Goal: Task Accomplishment & Management: Manage account settings

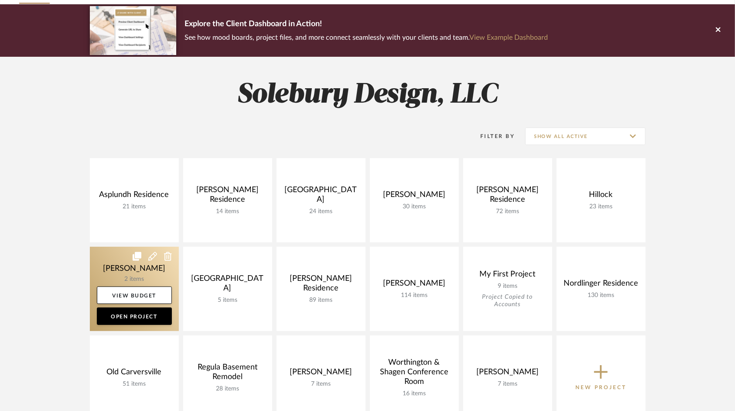
scroll to position [87, 0]
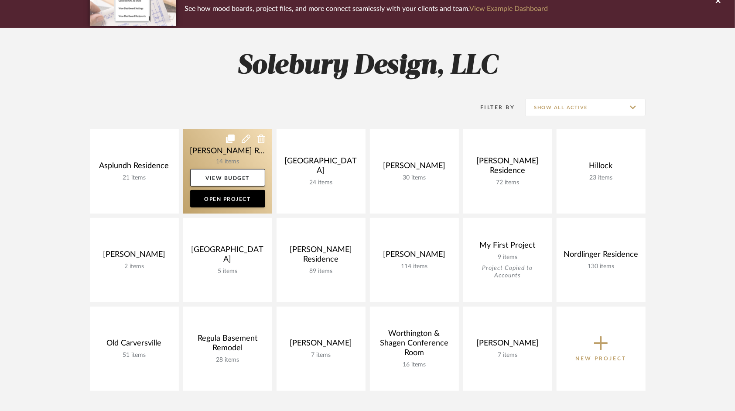
click at [250, 159] on link at bounding box center [227, 171] width 89 height 84
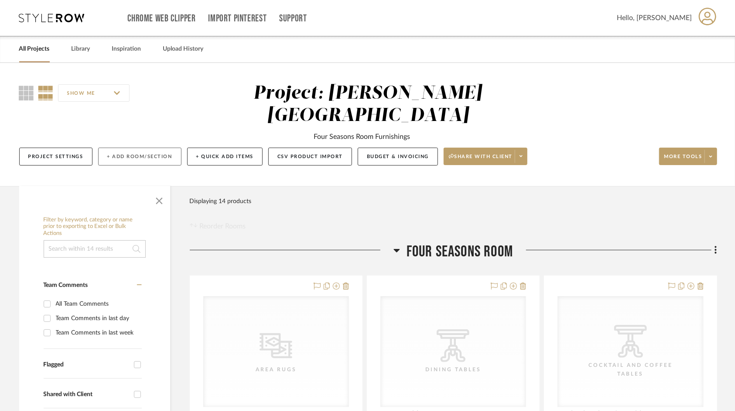
click at [147, 147] on button "+ Add Room/Section" at bounding box center [139, 156] width 83 height 18
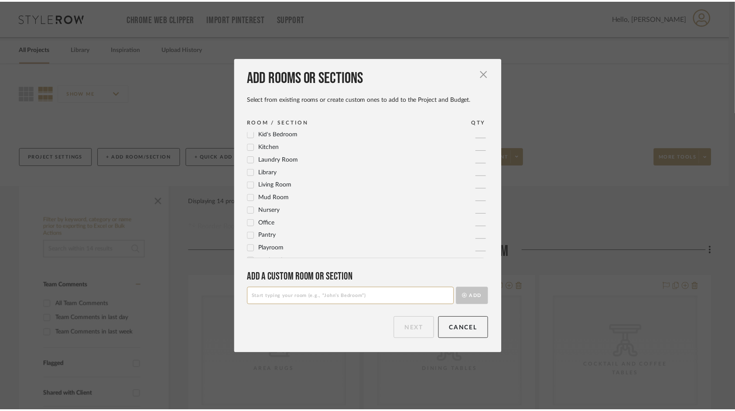
scroll to position [218, 0]
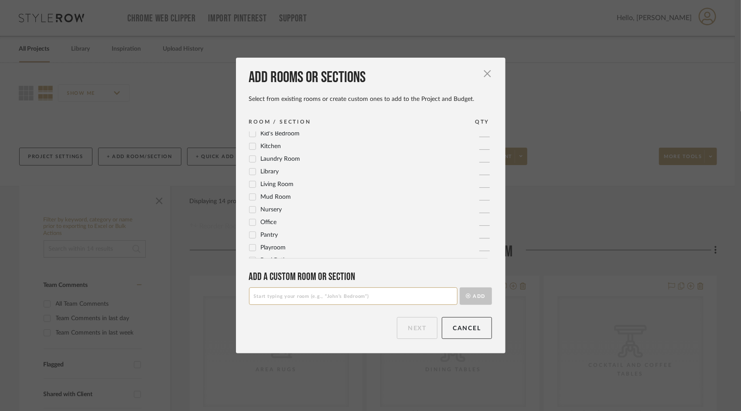
click at [252, 147] on icon at bounding box center [253, 146] width 6 height 6
click at [427, 327] on button "Next" at bounding box center [417, 328] width 41 height 22
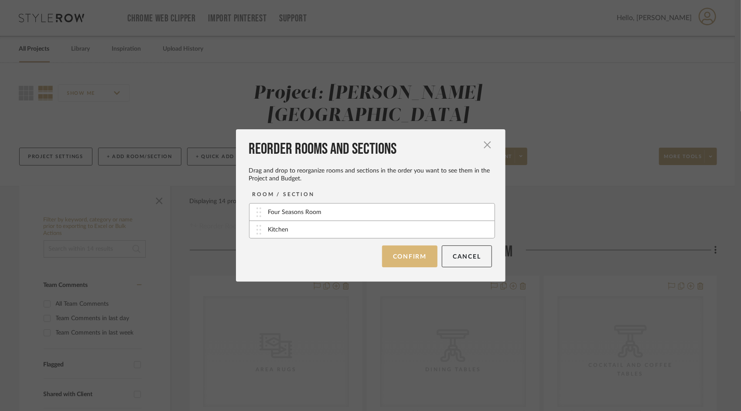
click at [425, 261] on button "Confirm" at bounding box center [409, 256] width 55 height 22
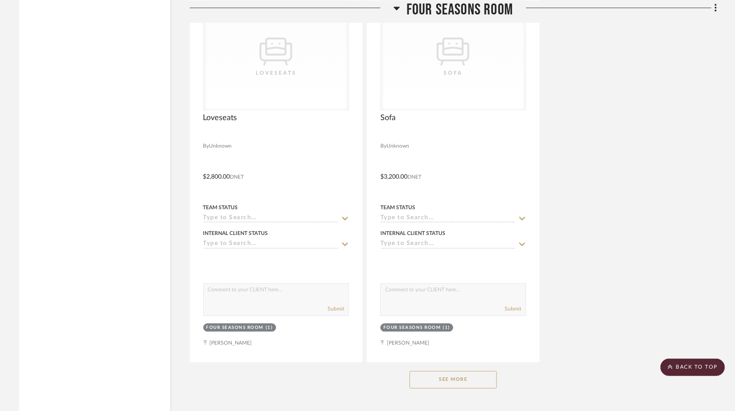
scroll to position [1180, 0]
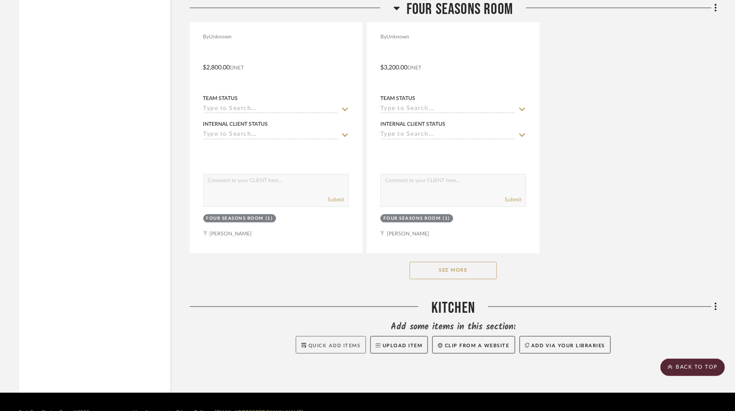
click at [331, 336] on button "Quick Add Items" at bounding box center [331, 344] width 71 height 17
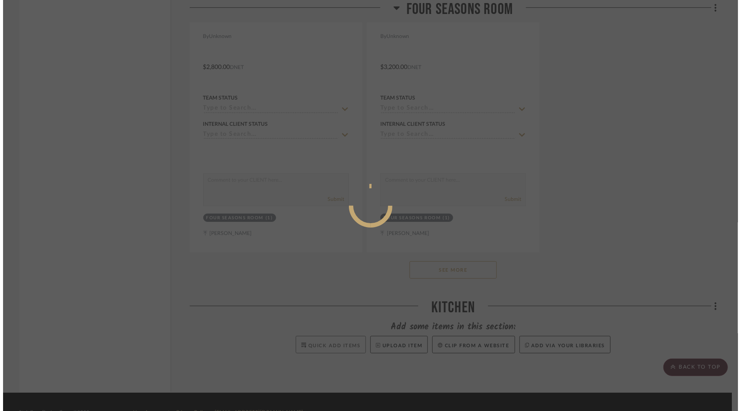
scroll to position [0, 0]
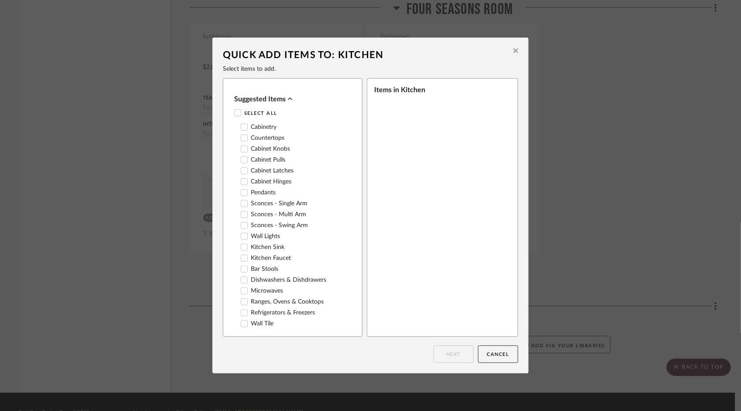
click at [244, 149] on icon at bounding box center [244, 149] width 6 height 6
click at [243, 159] on icon at bounding box center [244, 160] width 6 height 6
click at [242, 206] on icon at bounding box center [244, 203] width 6 height 6
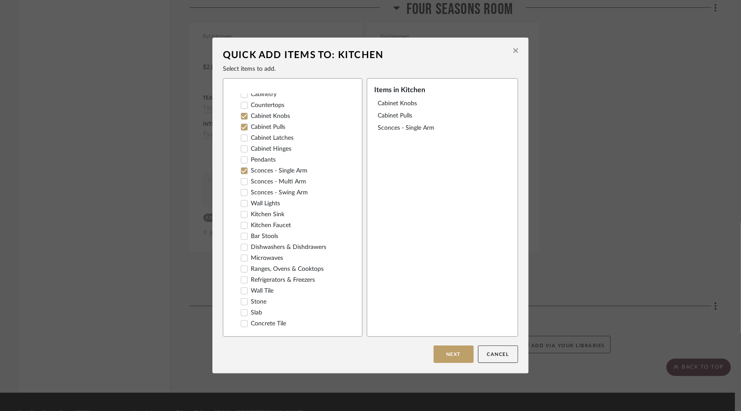
scroll to position [44, 0]
click at [242, 206] on icon at bounding box center [244, 203] width 6 height 6
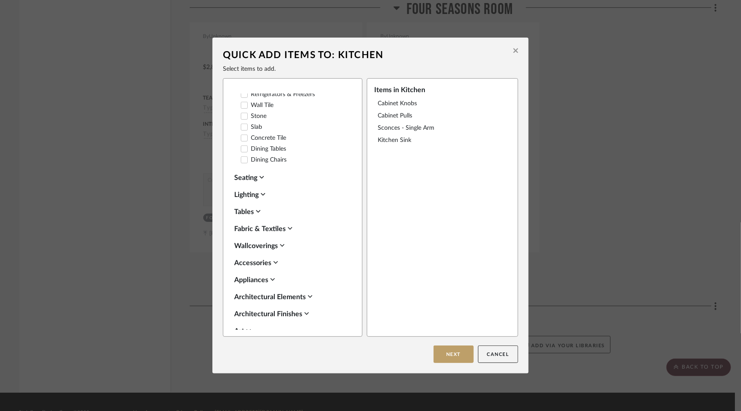
scroll to position [305, 0]
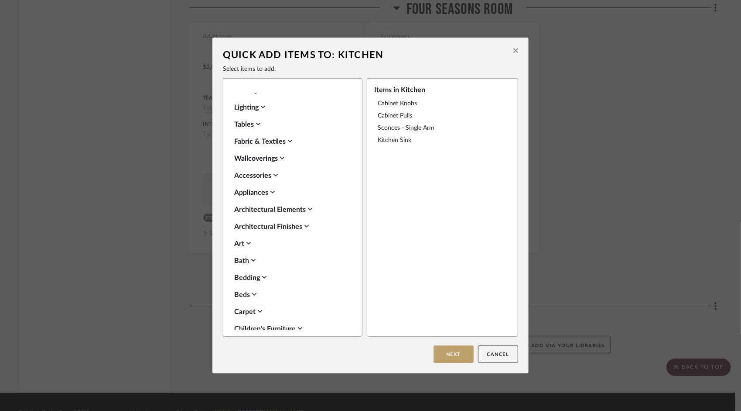
click at [271, 196] on icon at bounding box center [273, 192] width 4 height 7
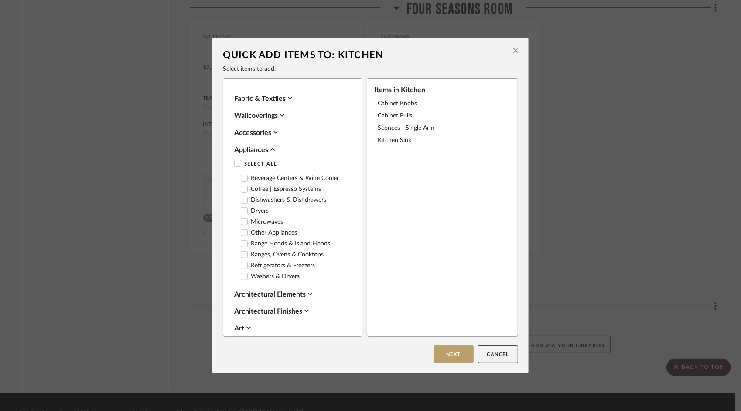
scroll to position [349, 0]
click at [242, 246] on icon at bounding box center [244, 243] width 6 height 6
click at [458, 357] on button "Next" at bounding box center [454, 353] width 40 height 17
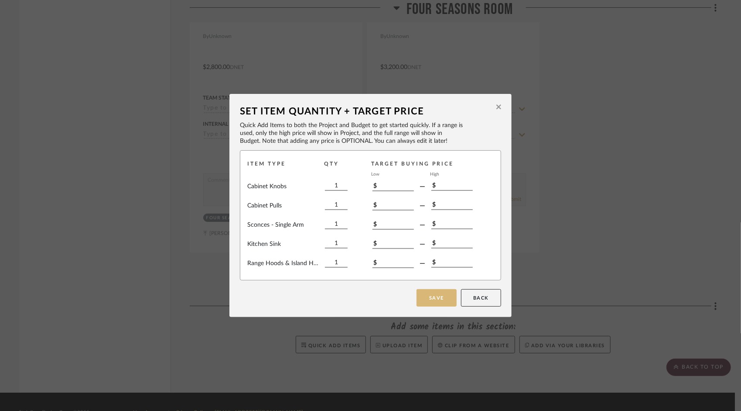
click at [430, 294] on button "Save" at bounding box center [437, 297] width 40 height 17
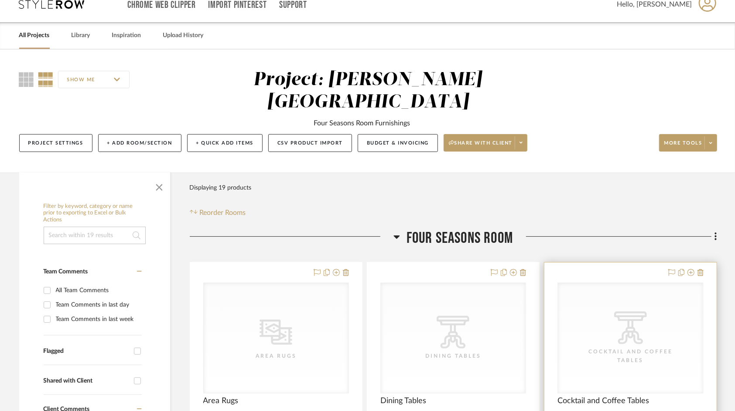
scroll to position [0, 0]
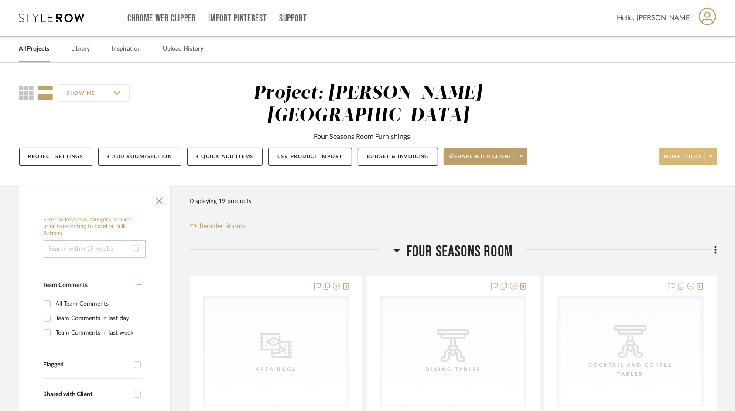
click at [713, 150] on span at bounding box center [711, 156] width 12 height 13
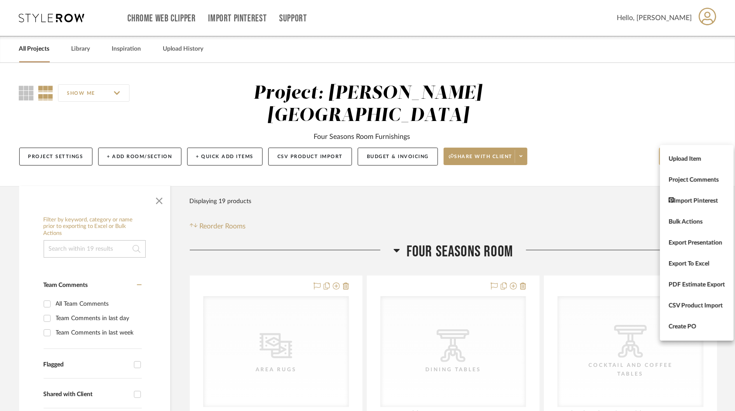
click at [713, 133] on div at bounding box center [367, 205] width 735 height 411
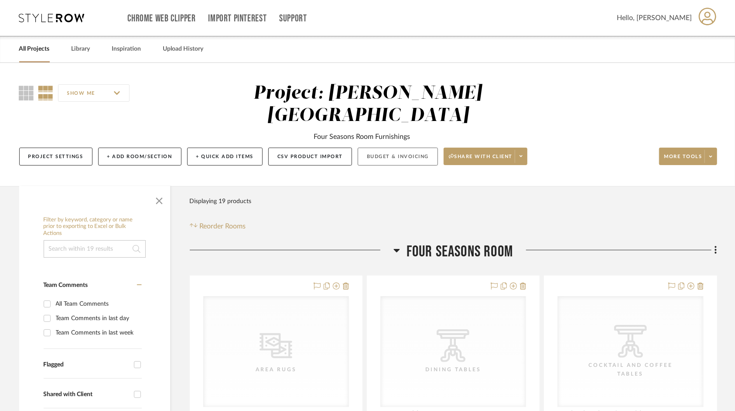
click at [385, 147] on button "Budget & Invoicing" at bounding box center [398, 156] width 80 height 18
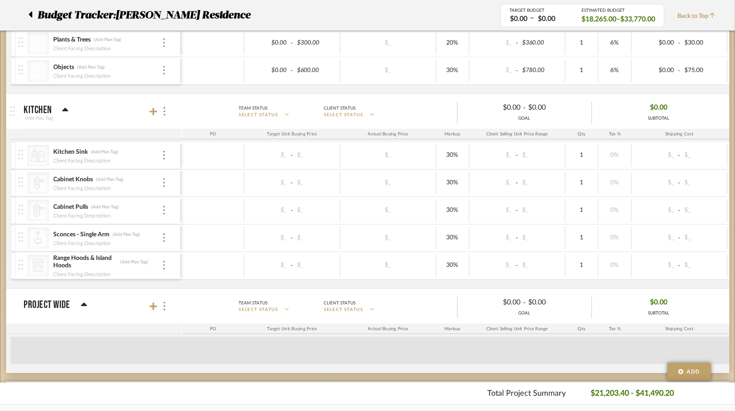
scroll to position [524, 0]
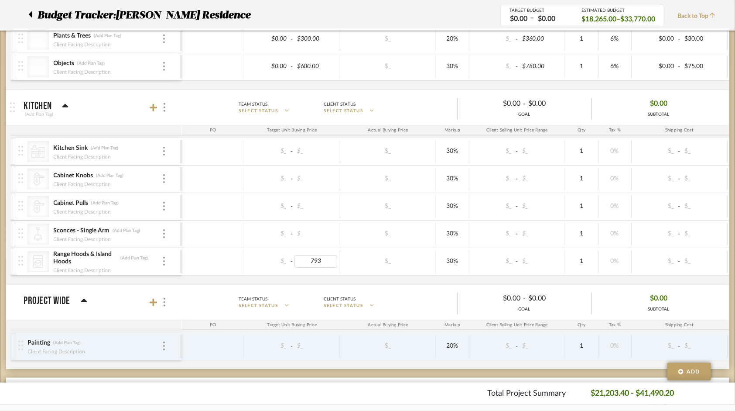
type input "7936"
type input "8"
click at [589, 264] on div "1" at bounding box center [582, 261] width 33 height 23
type input "6"
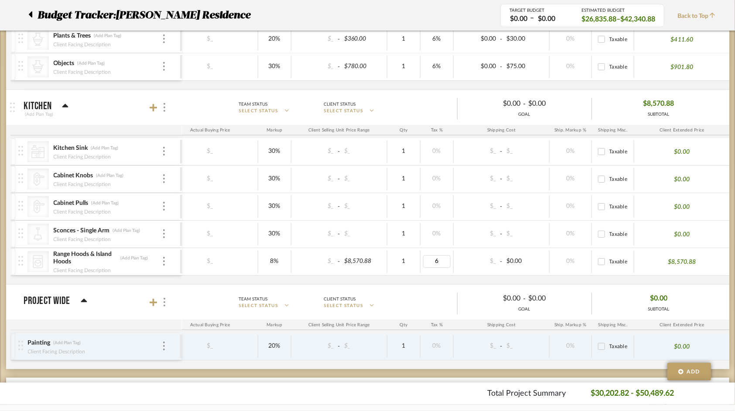
scroll to position [0, 0]
type input "287.95"
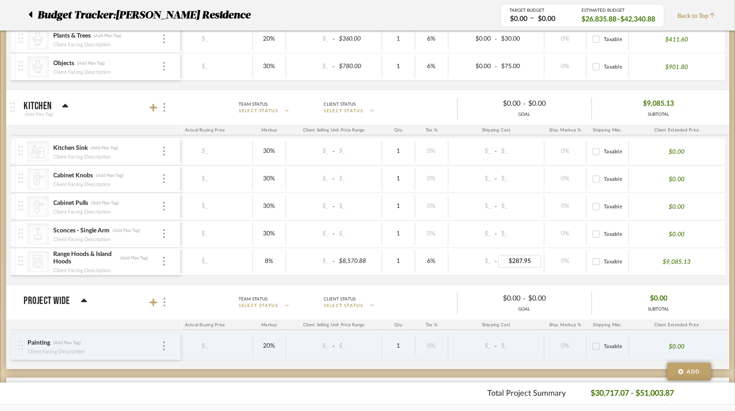
click at [731, 274] on div "Budget Tracker: [PERSON_NAME] Residence Non-Transparent Last Updated: [PERSON_N…" at bounding box center [367, 103] width 735 height 1129
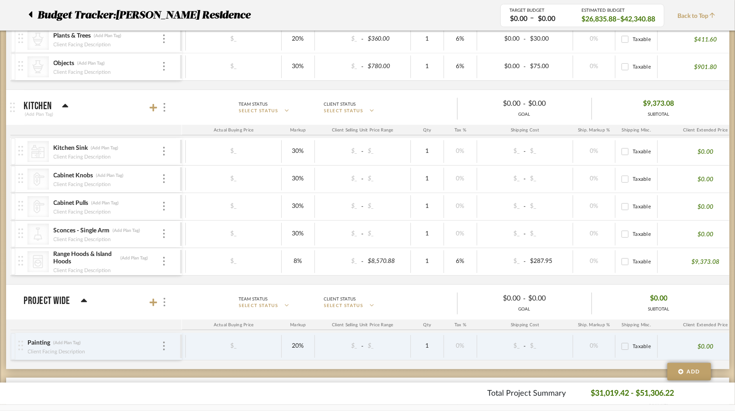
scroll to position [0, 128]
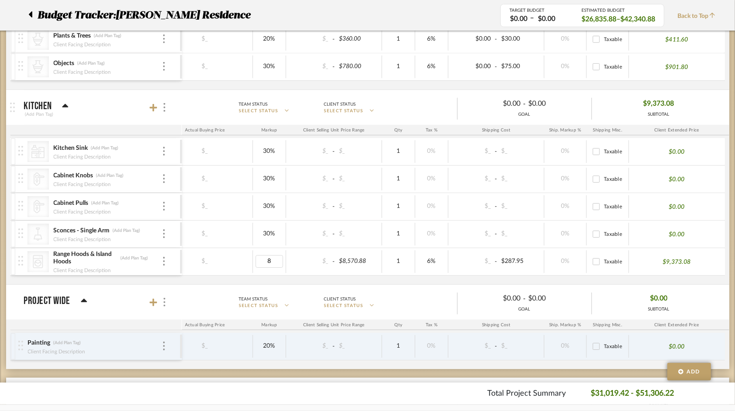
type input "5"
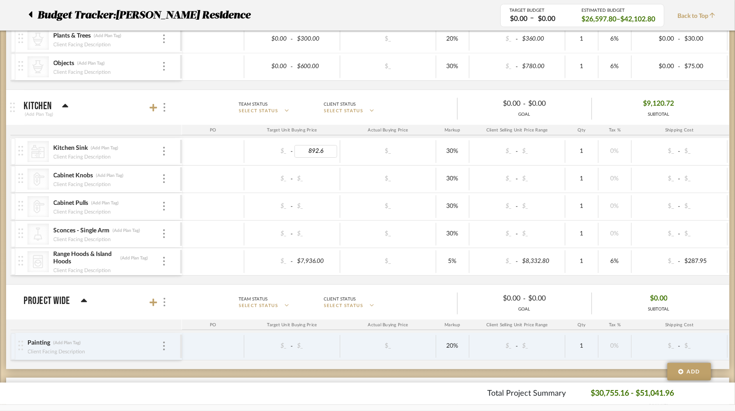
type input "892.69"
type input "5"
type input "6"
type input "Includes Sink, Cutting Board, Base Rack, Drying Rack and Drain"
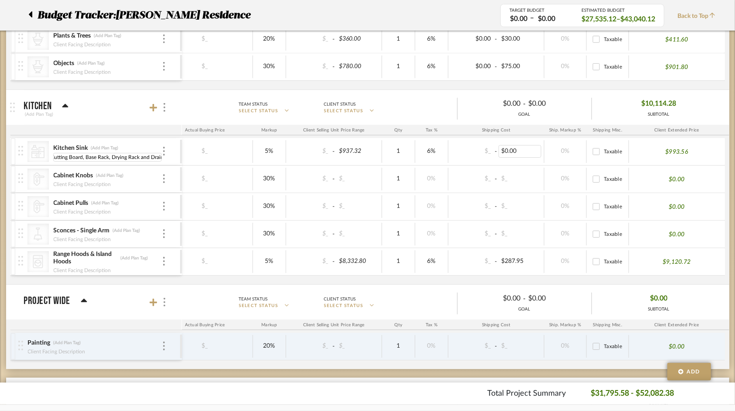
scroll to position [0, 0]
type input "75"
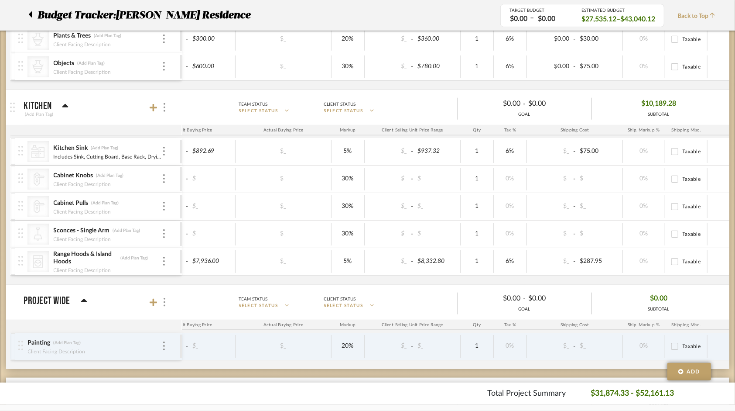
scroll to position [0, 79]
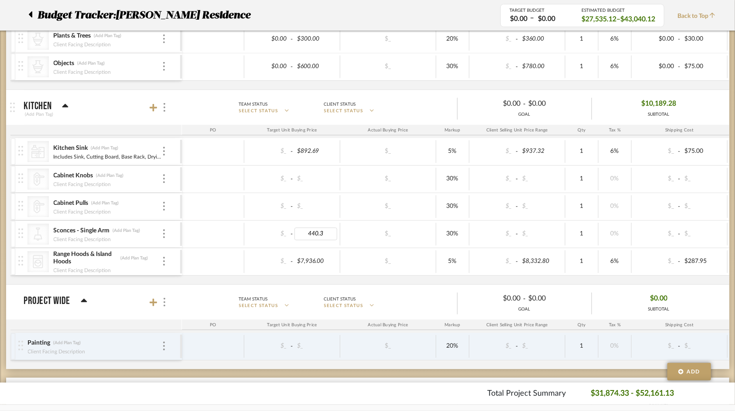
type input "440.30"
type input "6"
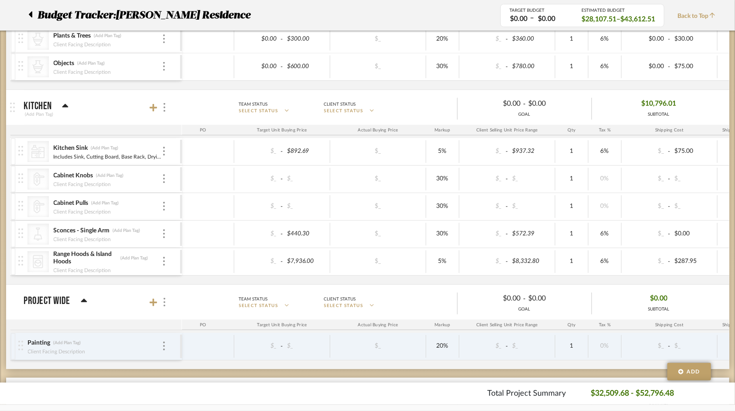
scroll to position [0, 11]
type input "2"
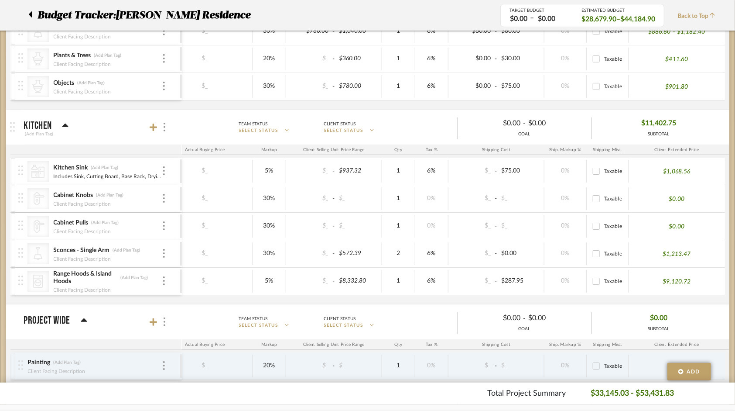
scroll to position [524, 0]
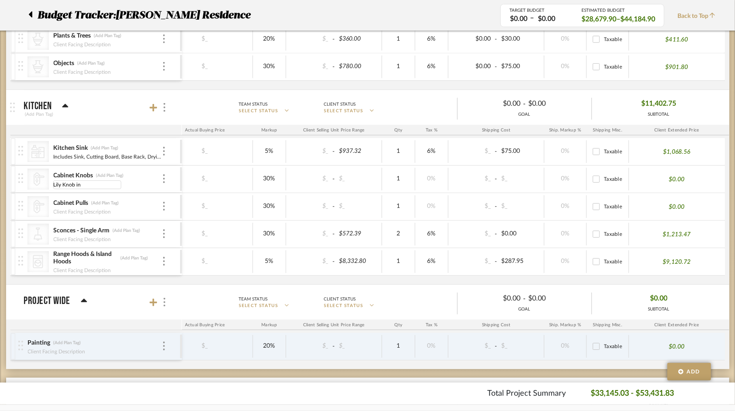
type input "Lily Knob in"
click at [96, 183] on div "Cabinet Knobs (Add Plan Tag) Lily Knob in" at bounding box center [107, 178] width 109 height 27
click at [84, 183] on div "Lily Knob in" at bounding box center [107, 183] width 109 height 7
type input "Lily Knob in Honey Bronze"
type input "Lily Appliance Pull in Honey Bronze"
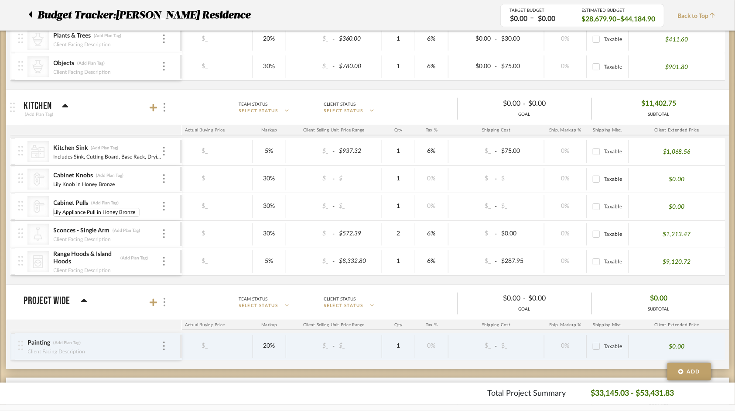
click at [123, 180] on div "Lily Knob in Honey Bronze" at bounding box center [107, 183] width 109 height 7
type input "8.87"
type input "6"
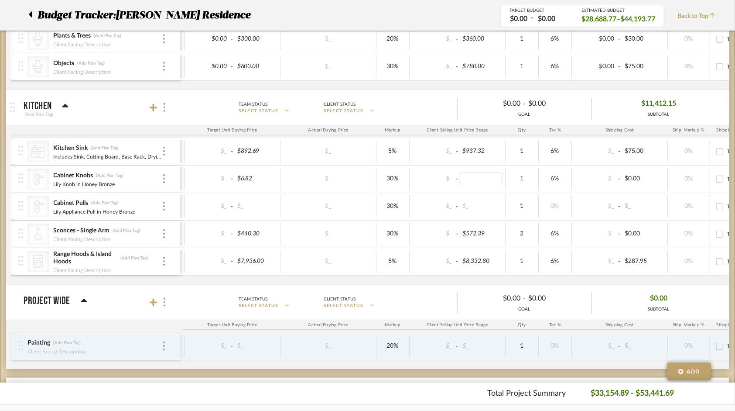
scroll to position [0, 32]
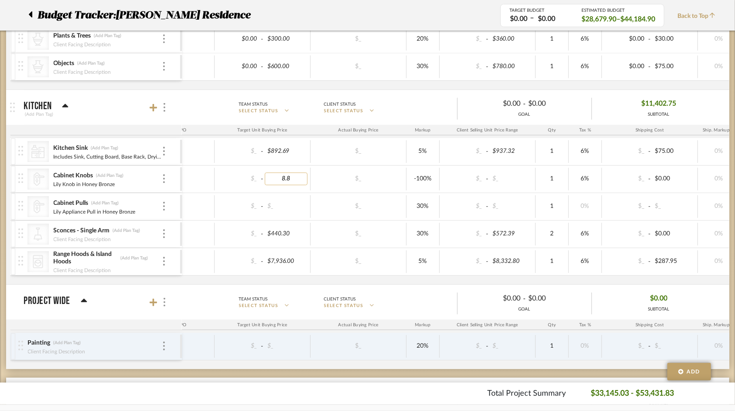
type input "8.87"
type input "20%"
type input "10"
type input "8%"
type input "6"
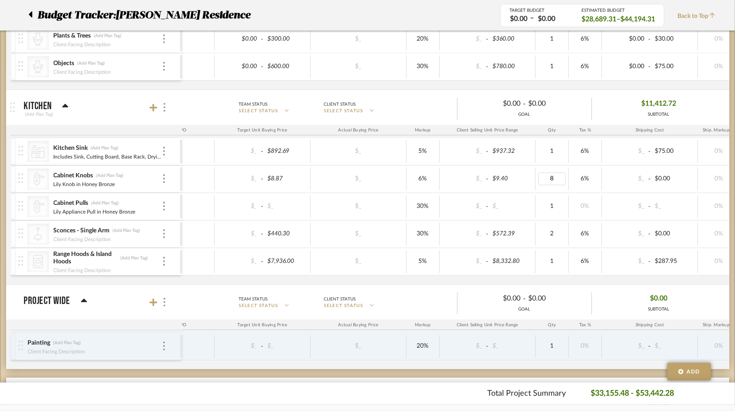
type input "87"
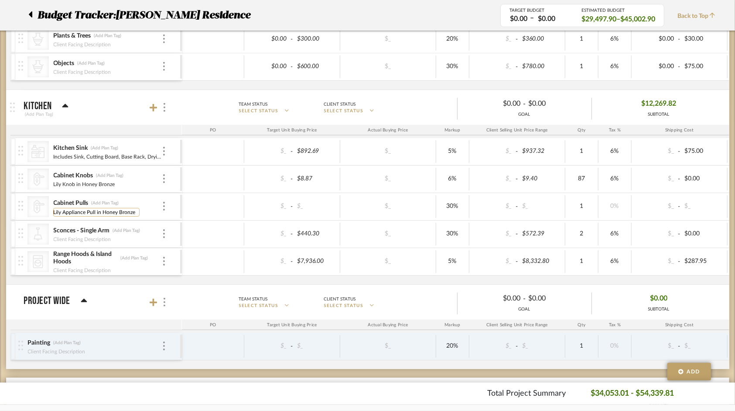
click at [68, 209] on input "Lily Appliance Pull in Honey Bronze" at bounding box center [96, 212] width 86 height 9
click at [63, 208] on input "Lily Appliance Pull in Honey Bronze" at bounding box center [96, 212] width 86 height 9
type input "161.12"
type input "6"
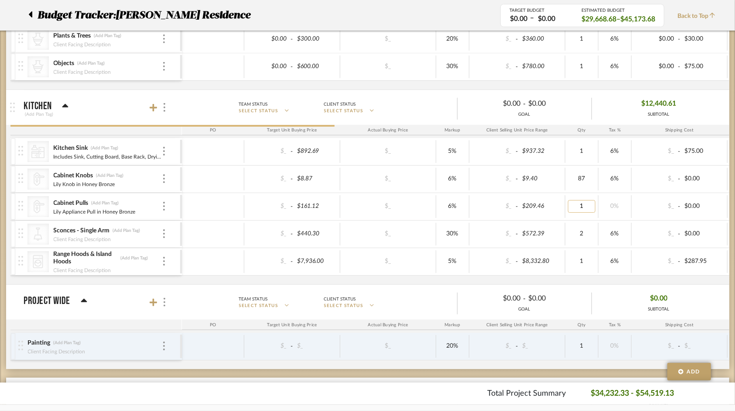
type input "2"
type input "6"
click at [150, 106] on icon at bounding box center [154, 107] width 8 height 9
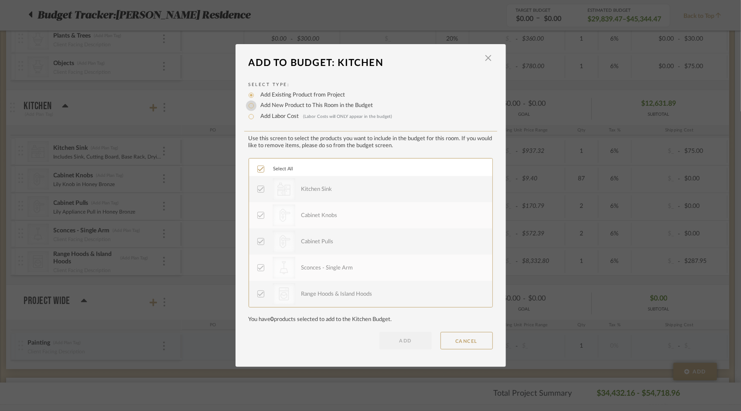
click at [248, 107] on input "Add New Product to This Room in the Budget" at bounding box center [251, 105] width 10 height 10
radio input "true"
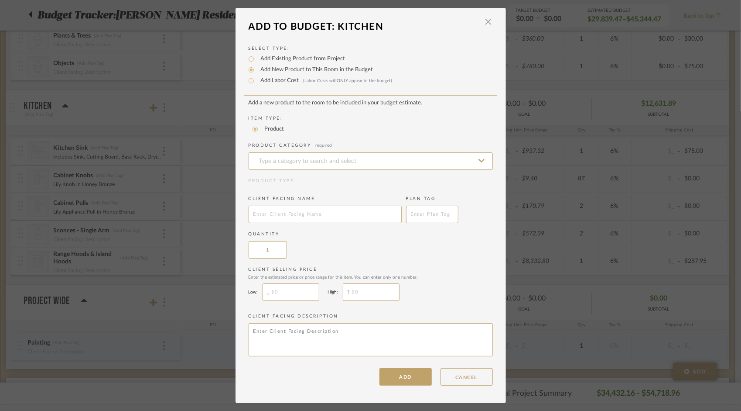
click at [479, 159] on icon at bounding box center [482, 160] width 6 height 7
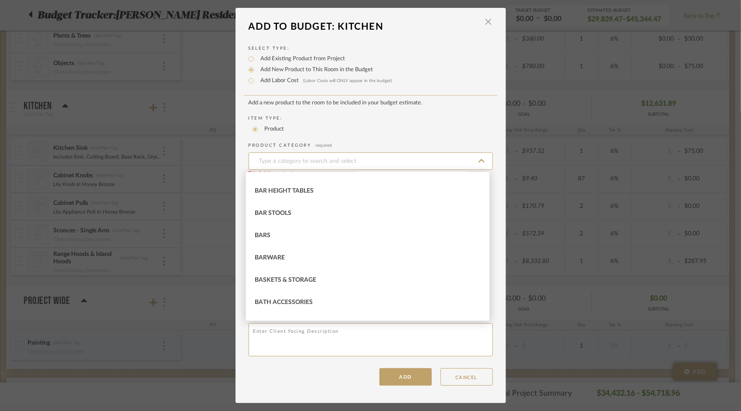
scroll to position [189, 0]
click at [281, 158] on input at bounding box center [371, 160] width 244 height 17
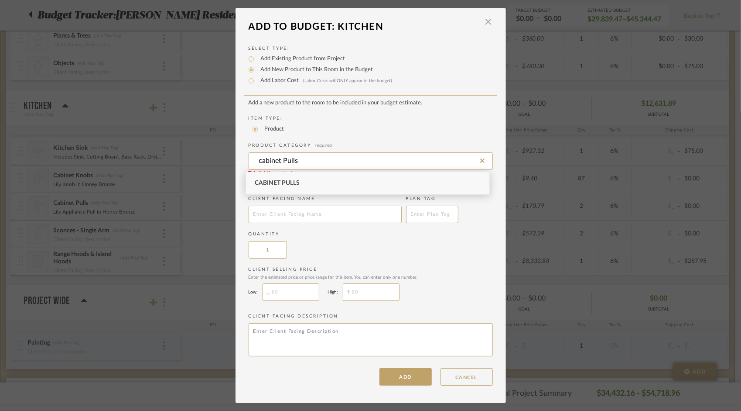
click at [282, 184] on span "Cabinet Pulls" at bounding box center [277, 183] width 45 height 6
type input "Cabinet Pulls"
click at [295, 216] on input "text" at bounding box center [325, 214] width 153 height 17
type input "Pantry Pull"
click at [415, 379] on button "ADD" at bounding box center [406, 376] width 52 height 17
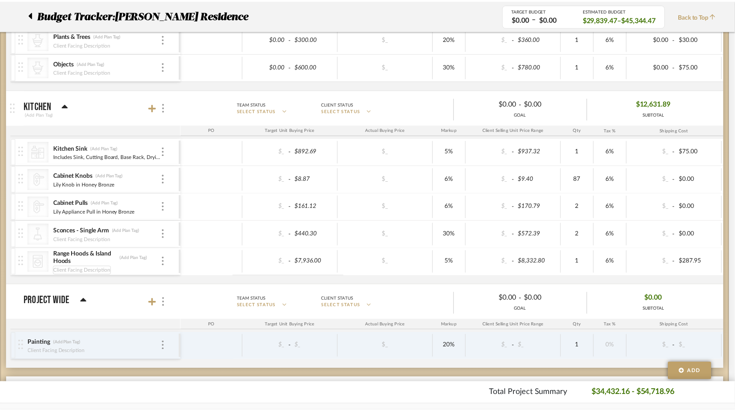
scroll to position [524, 0]
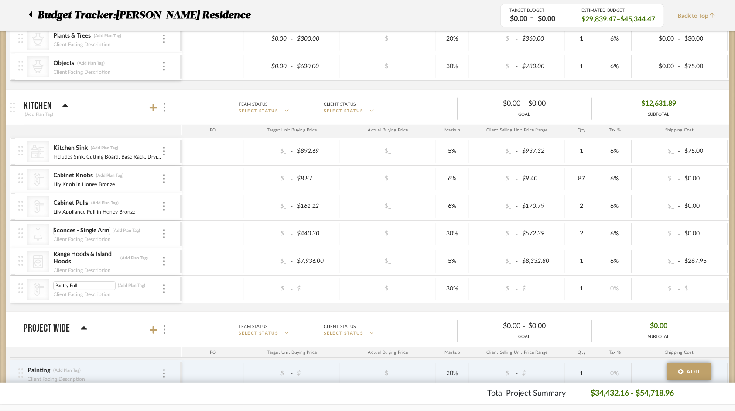
drag, startPoint x: 70, startPoint y: 282, endPoint x: 78, endPoint y: 224, distance: 58.6
click at [44, 283] on icon at bounding box center [39, 288] width 11 height 13
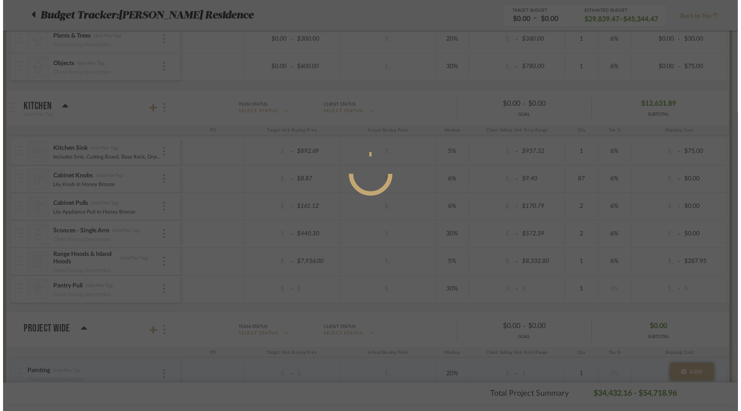
scroll to position [0, 0]
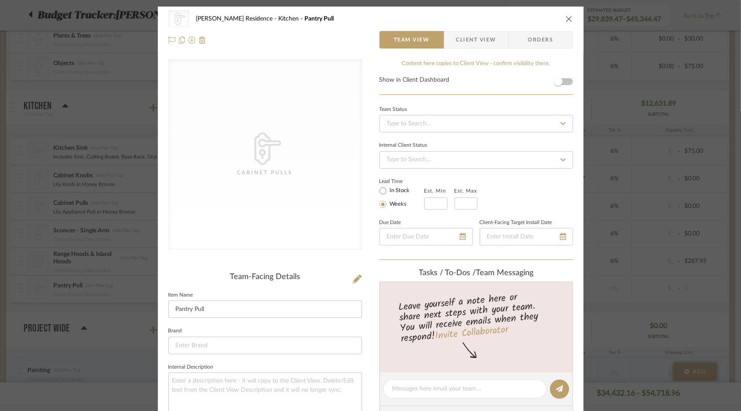
click at [571, 18] on div "CategoryIconHardware Created with Sketch. Cabinet Pulls [PERSON_NAME][GEOGRAPHI…" at bounding box center [371, 30] width 426 height 46
click at [569, 18] on icon "close" at bounding box center [569, 18] width 7 height 7
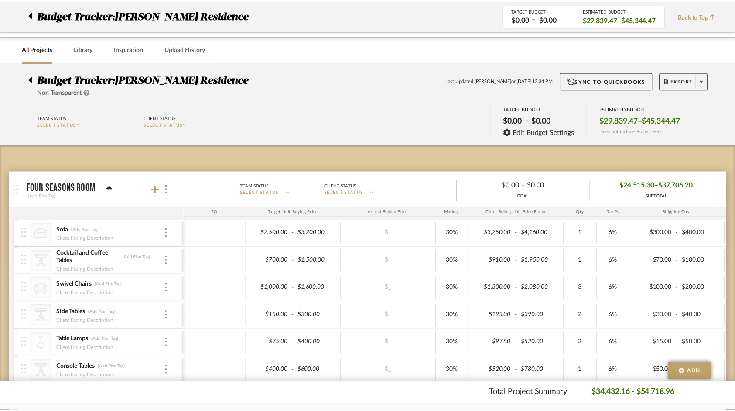
scroll to position [524, 0]
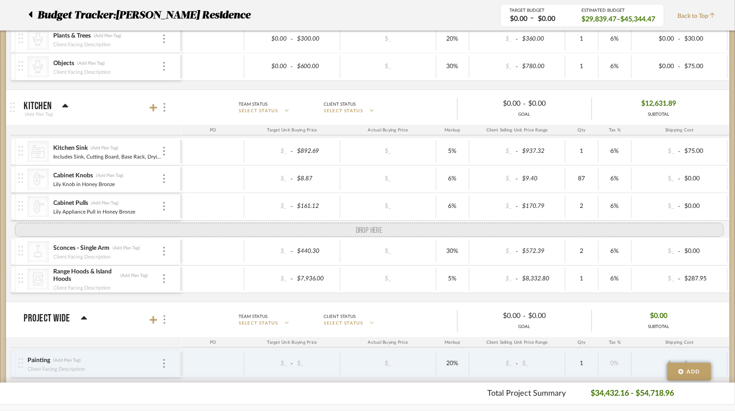
drag, startPoint x: 19, startPoint y: 286, endPoint x: 24, endPoint y: 220, distance: 66.5
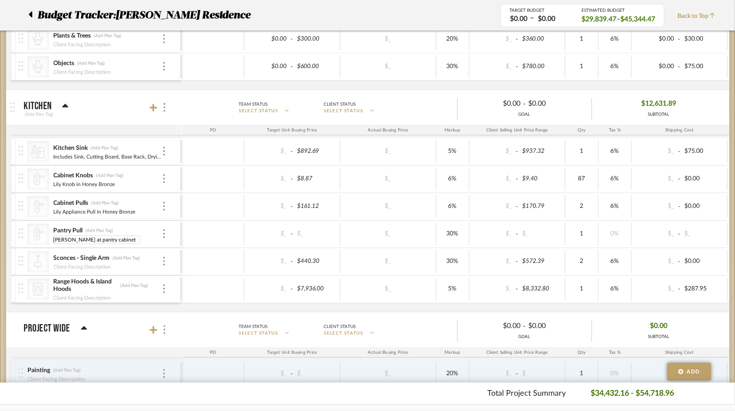
type input "[PERSON_NAME] at pantry cabinets"
type input "17.46"
type input "6"
type input "4"
type input "6"
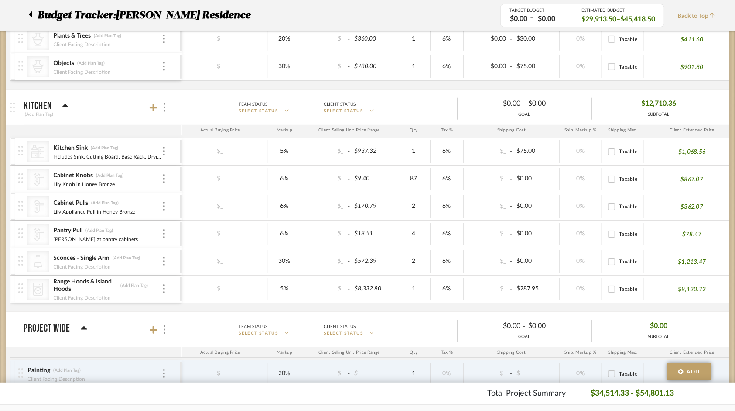
scroll to position [0, 183]
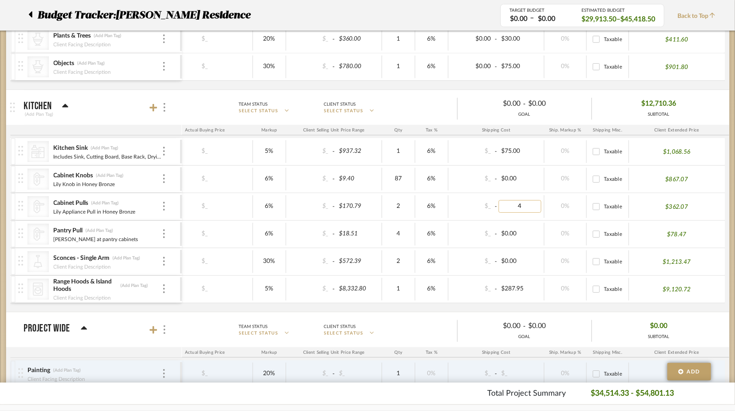
type input "45"
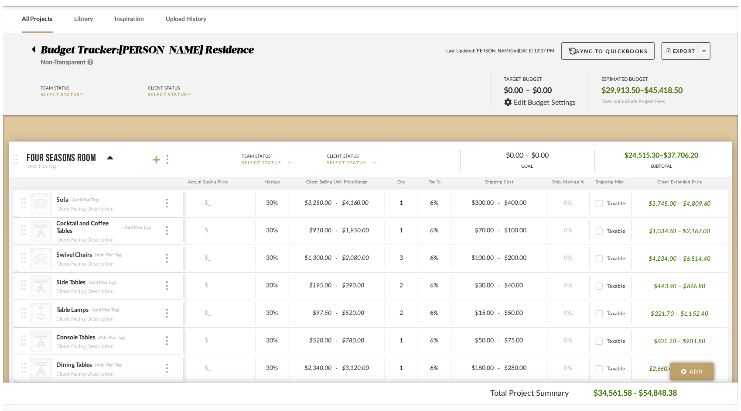
scroll to position [0, 0]
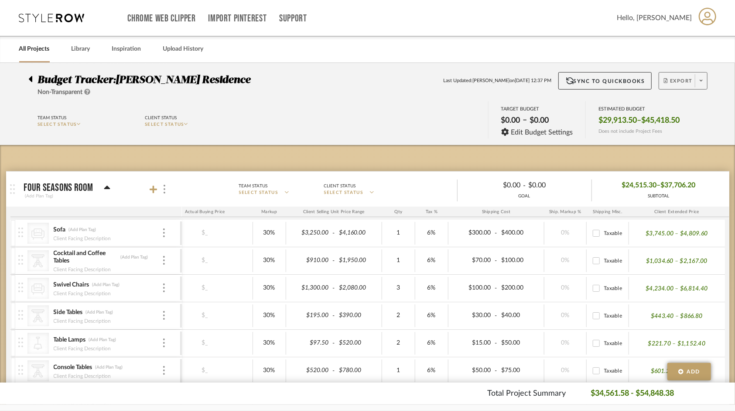
click at [701, 83] on fa-icon at bounding box center [701, 81] width 3 height 5
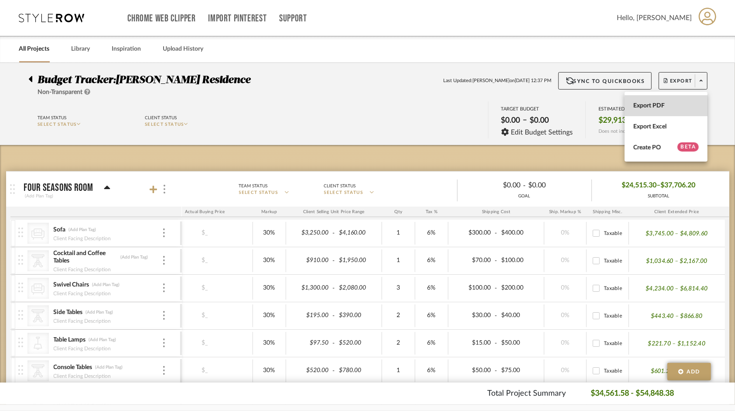
click at [656, 110] on button "Export PDF" at bounding box center [666, 105] width 83 height 21
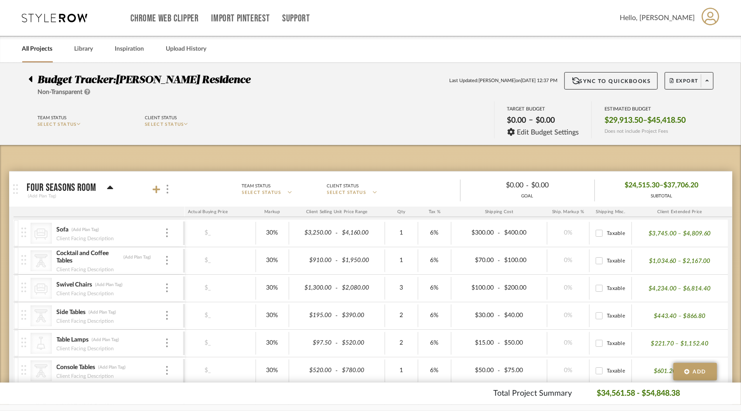
scroll to position [0, 118]
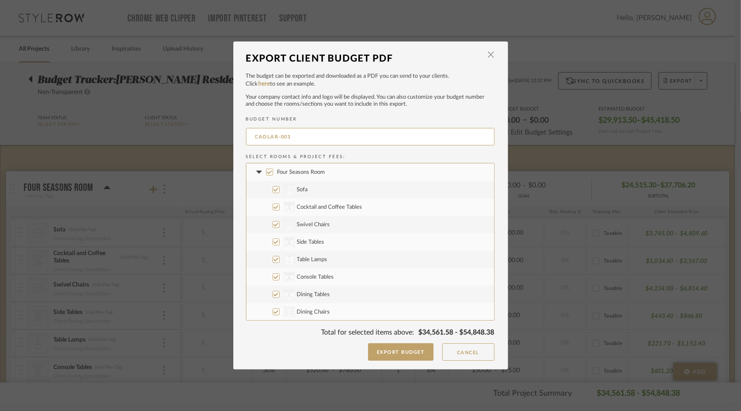
click at [266, 173] on input "Four Seasons Room" at bounding box center [269, 171] width 7 height 7
checkbox input "false"
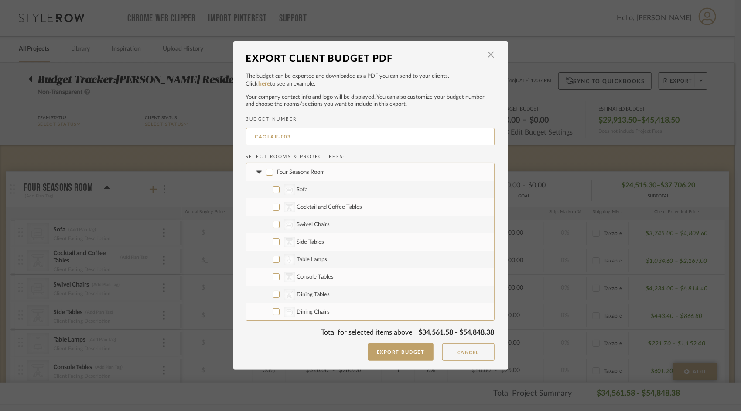
checkbox input "false"
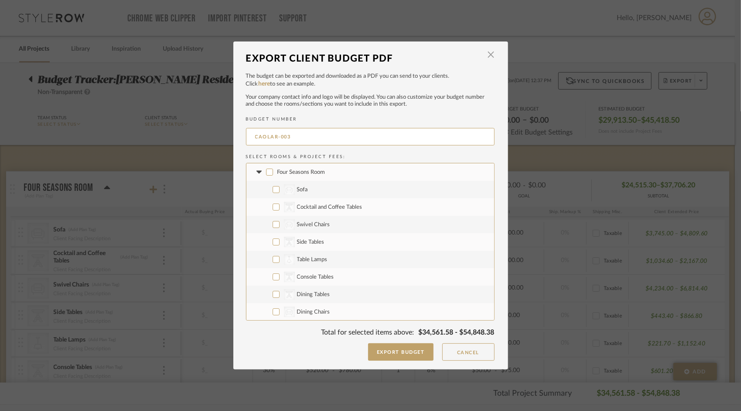
checkbox input "false"
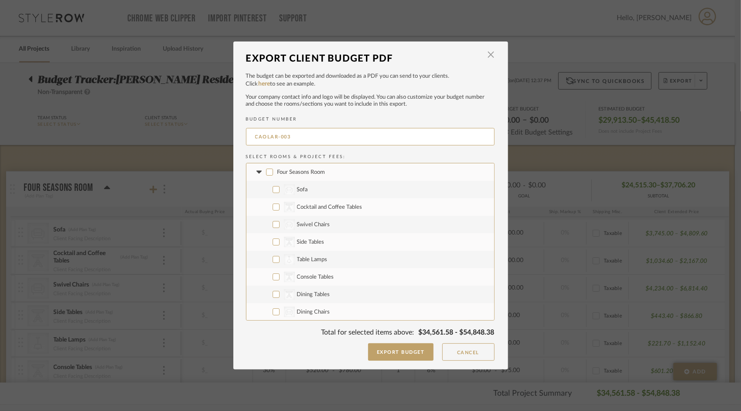
checkbox input "false"
click at [258, 171] on icon at bounding box center [259, 171] width 9 height 3
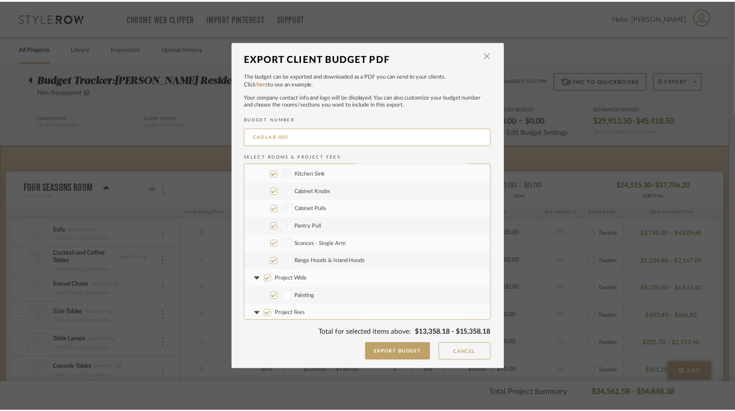
scroll to position [70, 0]
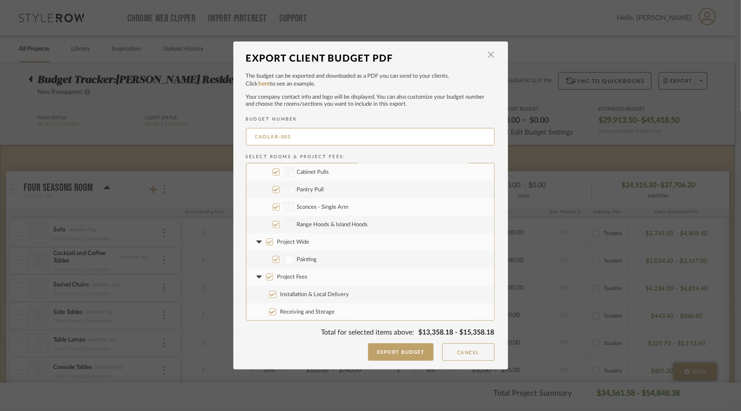
click at [273, 260] on input "Painting" at bounding box center [276, 259] width 7 height 7
checkbox input "false"
click at [269, 292] on input "Installation & Local Delivery" at bounding box center [272, 294] width 7 height 7
checkbox input "false"
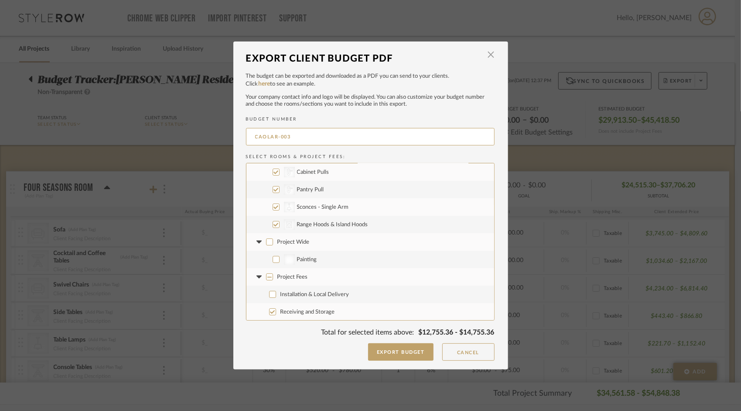
click at [269, 314] on input "Receiving and Storage" at bounding box center [272, 311] width 7 height 7
checkbox input "false"
click at [409, 350] on button "Export Budget" at bounding box center [400, 351] width 65 height 17
